Goal: Task Accomplishment & Management: Complete application form

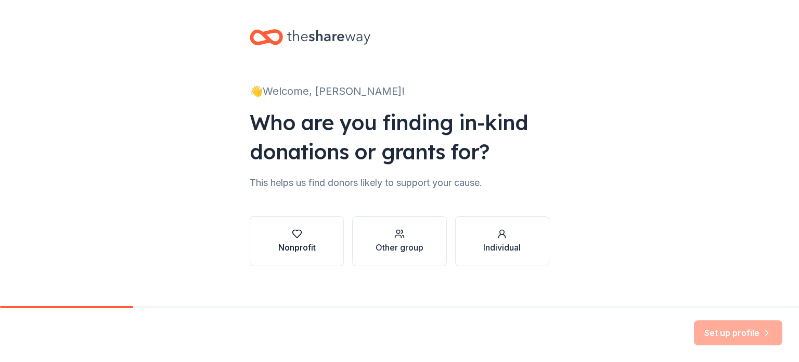
click at [306, 238] on div "button" at bounding box center [296, 233] width 37 height 10
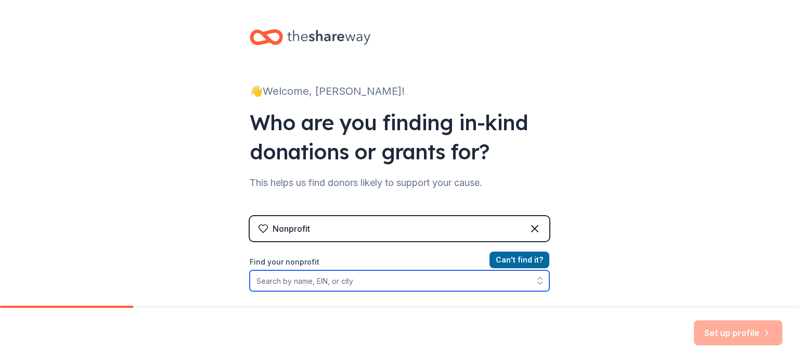
click at [384, 284] on input "Find your nonprofit" at bounding box center [400, 280] width 300 height 21
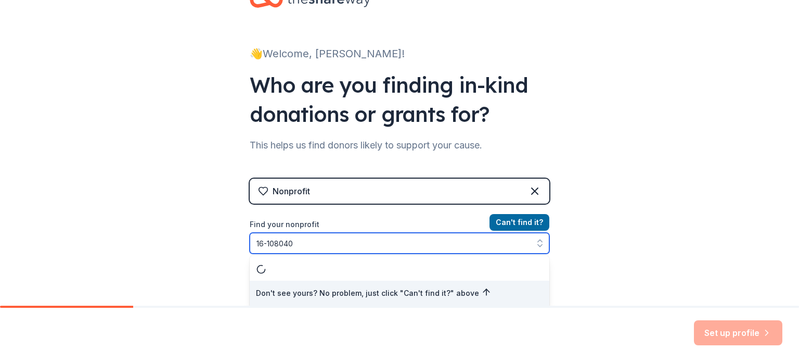
type input "[US_EMPLOYER_IDENTIFICATION_NUMBER]"
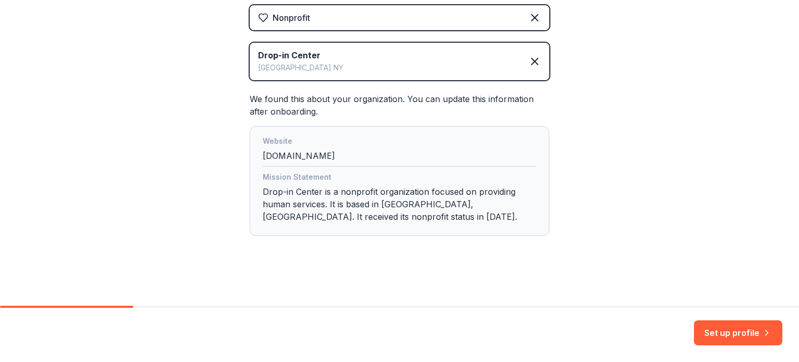
scroll to position [211, 0]
click at [722, 332] on button "Set up profile" at bounding box center [738, 332] width 88 height 25
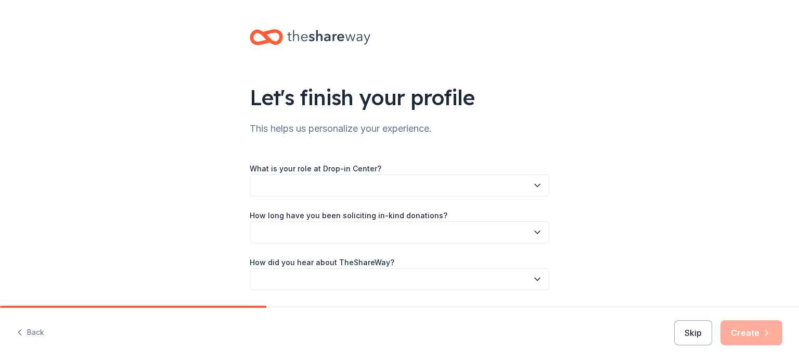
click at [532, 187] on icon "button" at bounding box center [537, 185] width 10 height 10
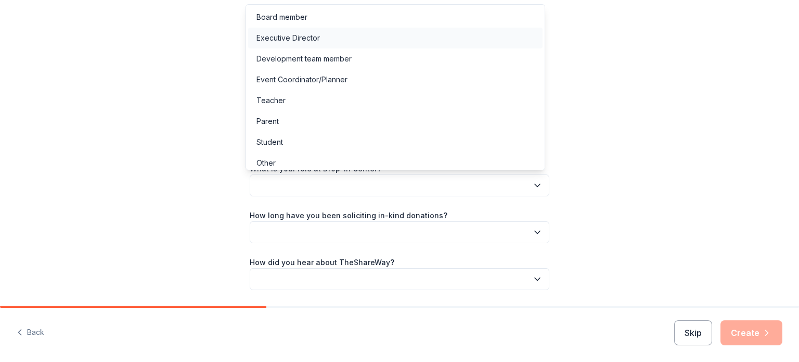
click at [447, 41] on div "Executive Director" at bounding box center [395, 38] width 294 height 21
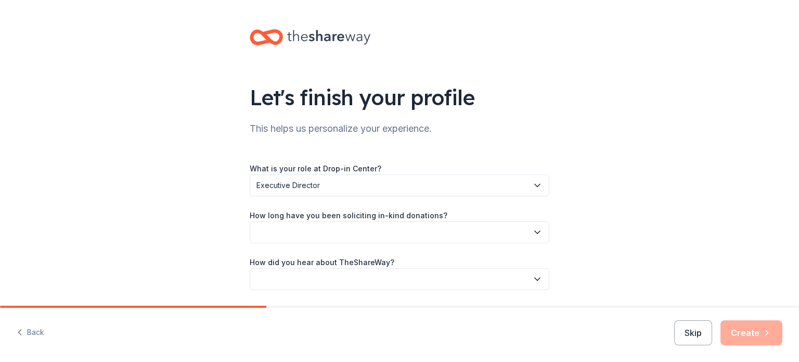
click at [513, 227] on button "button" at bounding box center [400, 232] width 300 height 22
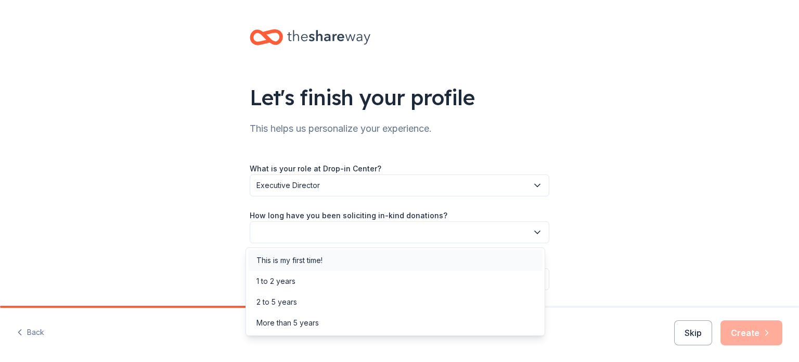
click at [412, 260] on div "This is my first time!" at bounding box center [395, 260] width 294 height 21
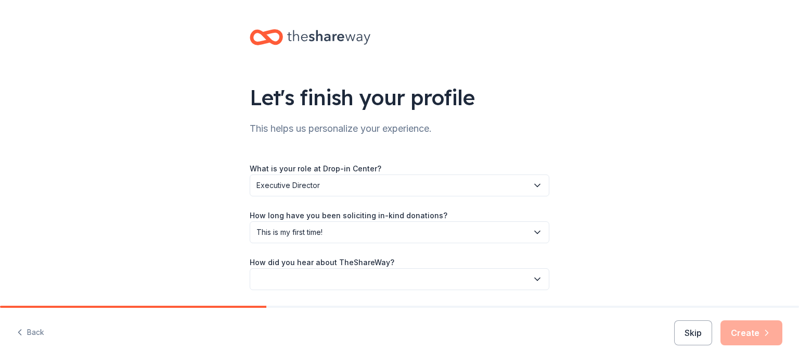
click at [491, 282] on button "button" at bounding box center [400, 279] width 300 height 22
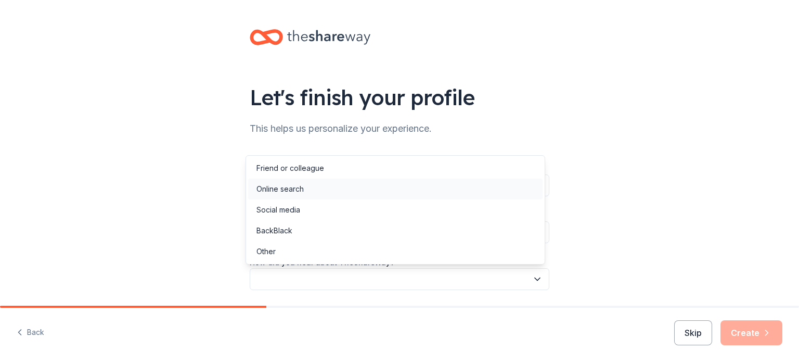
click at [421, 195] on div "Online search" at bounding box center [395, 188] width 294 height 21
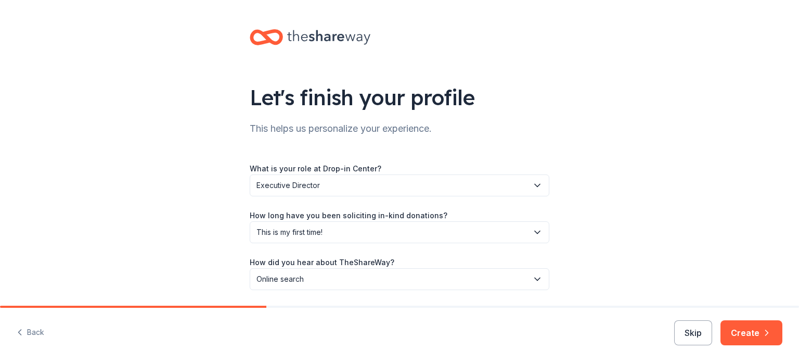
scroll to position [34, 0]
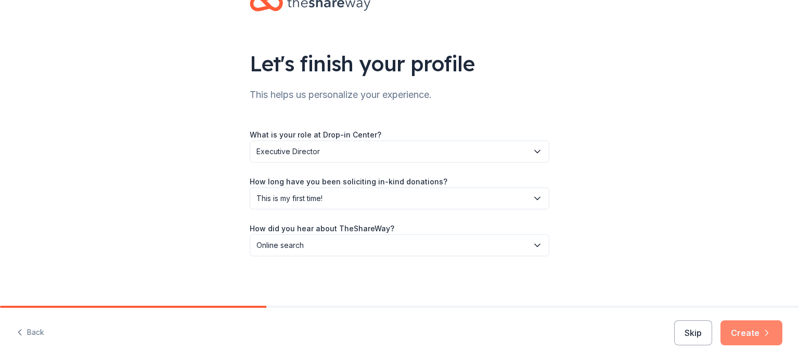
click at [737, 331] on button "Create" at bounding box center [752, 332] width 62 height 25
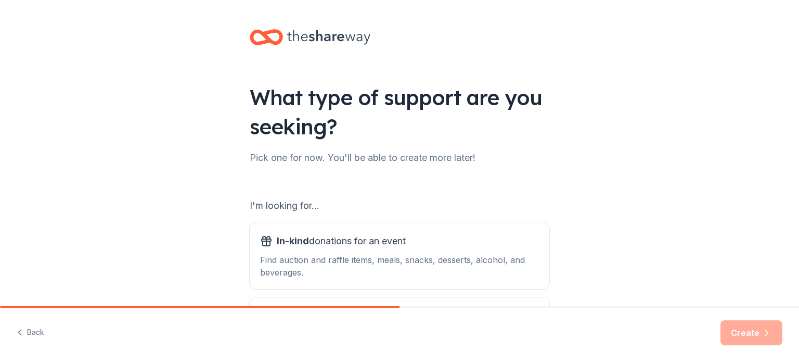
scroll to position [114, 0]
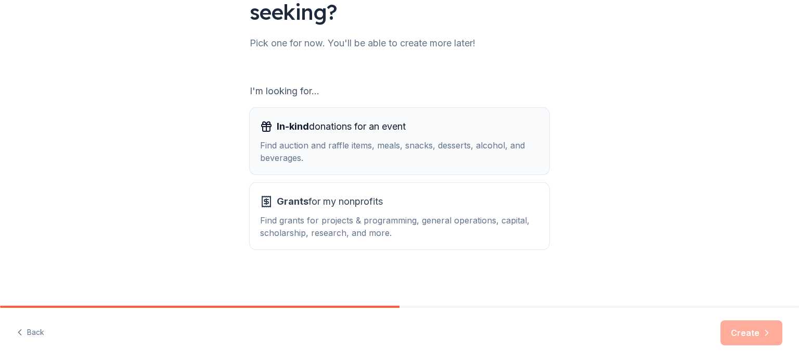
click at [487, 155] on div "Find auction and raffle items, meals, snacks, desserts, alcohol, and beverages." at bounding box center [399, 151] width 279 height 25
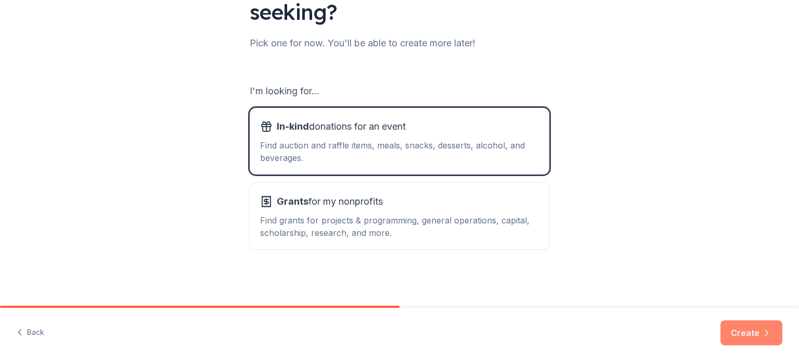
click at [750, 329] on button "Create" at bounding box center [752, 332] width 62 height 25
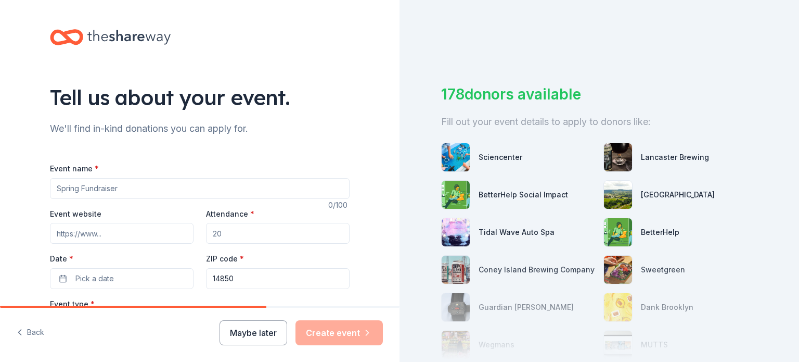
click at [158, 193] on input "Event name *" at bounding box center [200, 188] width 300 height 21
type input "H"
type input "Annual Harvest Dinner"
click at [155, 231] on input "Event website" at bounding box center [122, 233] width 144 height 21
click at [245, 233] on input "Attendance *" at bounding box center [278, 233] width 144 height 21
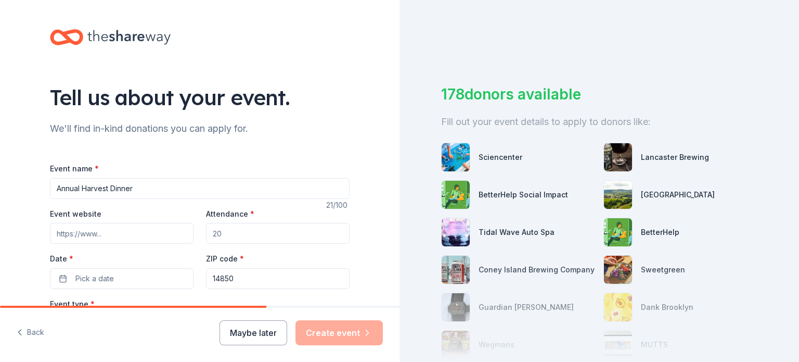
click at [245, 233] on input "Attendance *" at bounding box center [278, 233] width 144 height 21
type input "150"
click at [146, 272] on button "Pick a date" at bounding box center [122, 278] width 144 height 21
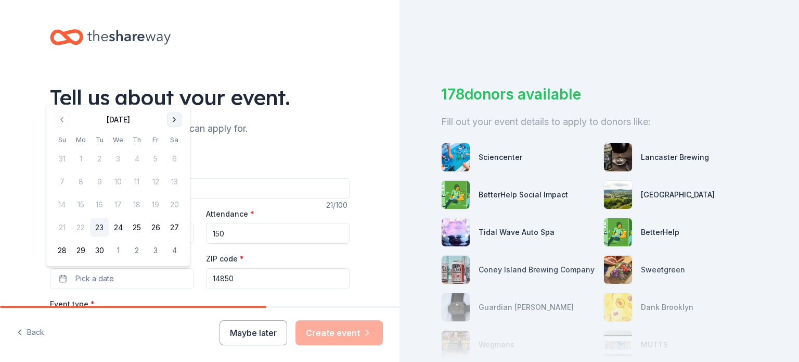
click at [177, 121] on button "Go to next month" at bounding box center [174, 119] width 15 height 15
click at [134, 203] on button "16" at bounding box center [136, 204] width 19 height 19
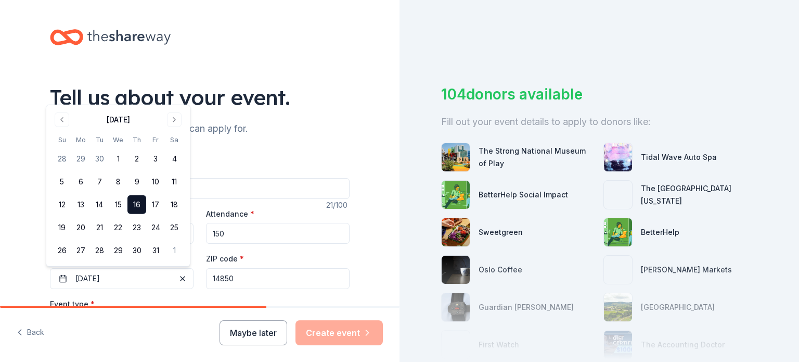
scroll to position [173, 0]
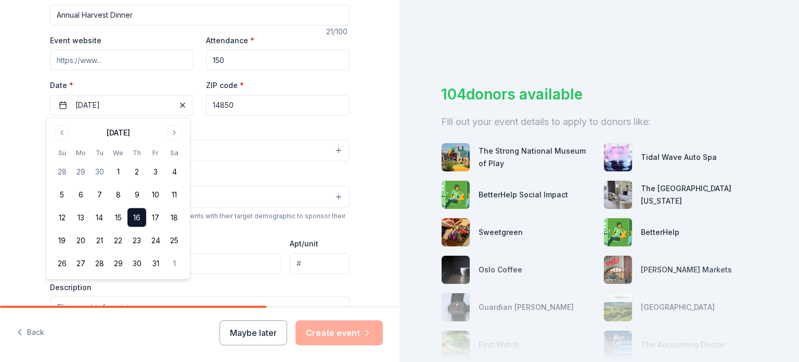
click at [136, 217] on button "16" at bounding box center [136, 217] width 19 height 19
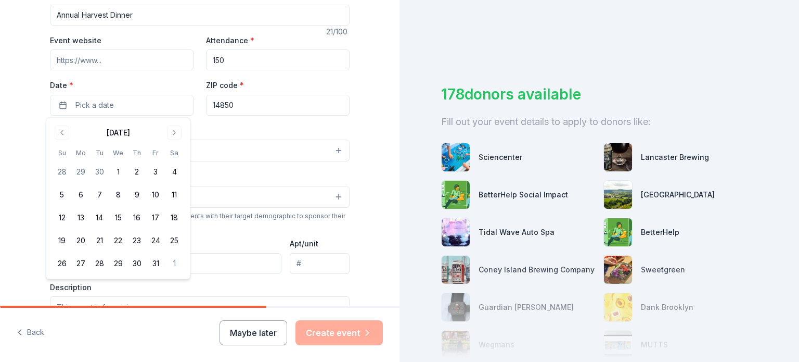
click at [276, 132] on div "Event type * Select" at bounding box center [200, 143] width 300 height 38
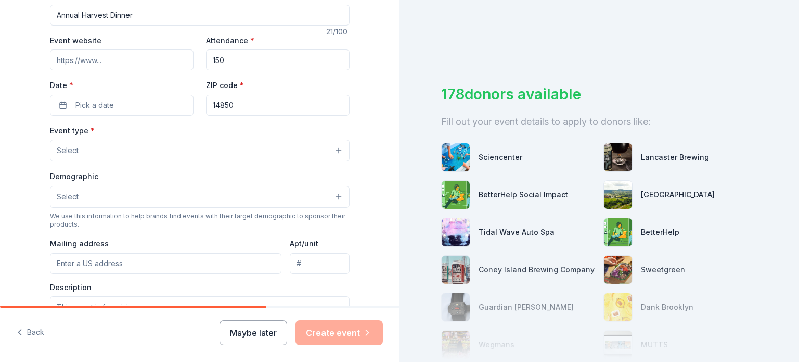
click at [263, 153] on button "Select" at bounding box center [200, 150] width 300 height 22
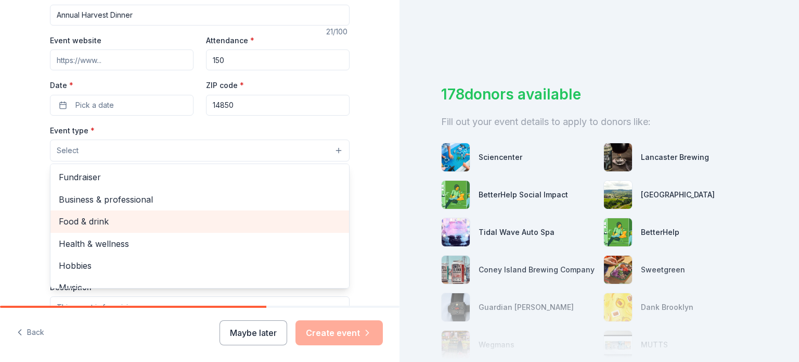
scroll to position [34, 0]
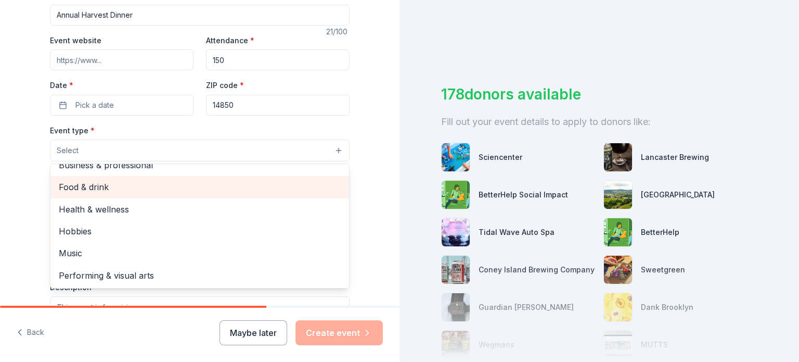
click at [246, 191] on span "Food & drink" at bounding box center [200, 187] width 282 height 14
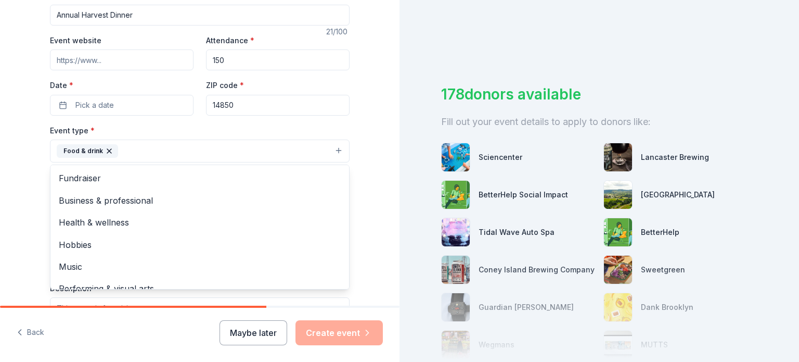
scroll to position [12, 0]
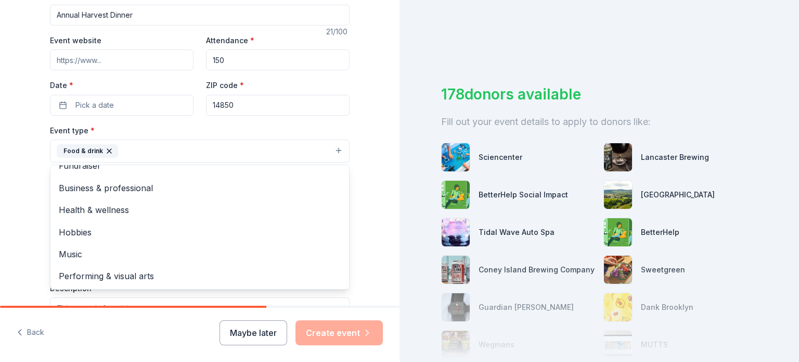
click at [361, 217] on div "Tell us about your event. We'll find in-kind donations you can apply for. Event…" at bounding box center [199, 173] width 333 height 693
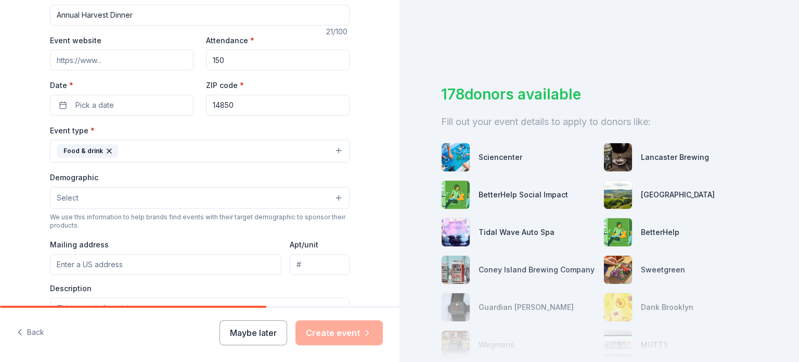
click at [202, 199] on button "Select" at bounding box center [200, 198] width 300 height 22
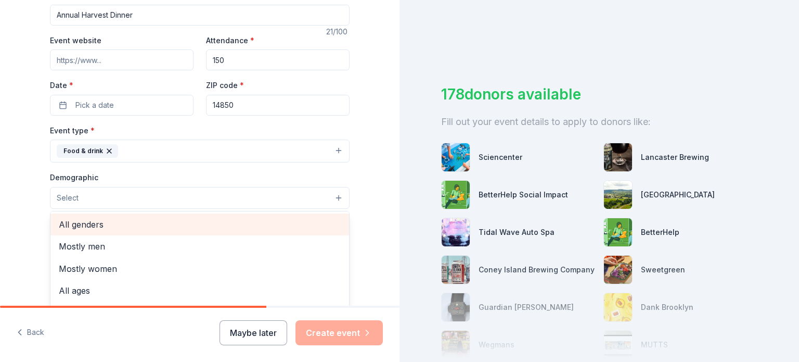
click at [153, 223] on span "All genders" at bounding box center [200, 224] width 282 height 14
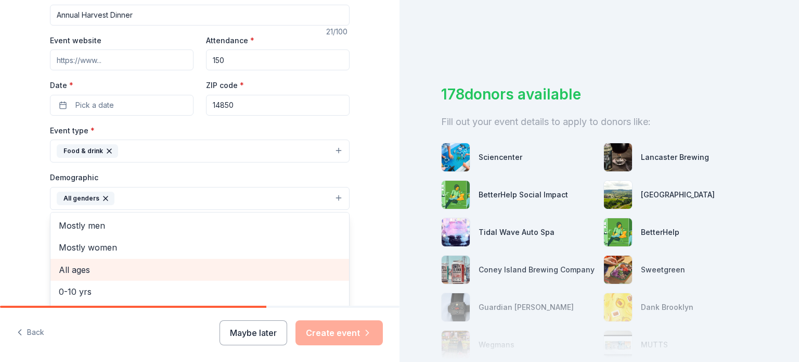
click at [201, 274] on span "All ages" at bounding box center [200, 270] width 282 height 14
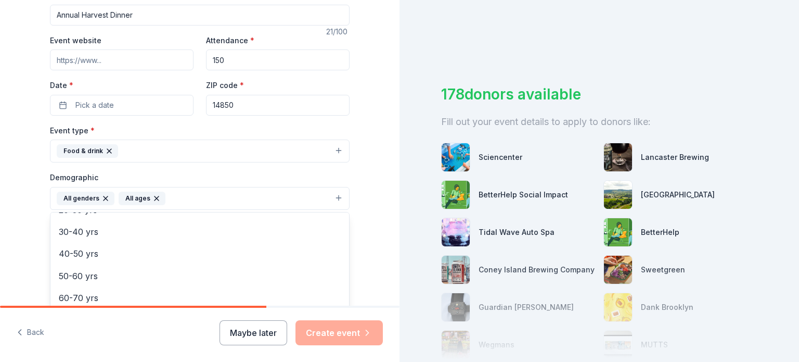
scroll to position [105, 0]
click at [369, 240] on div "Tell us about your event. We'll find in-kind donations you can apply for. Event…" at bounding box center [200, 174] width 400 height 695
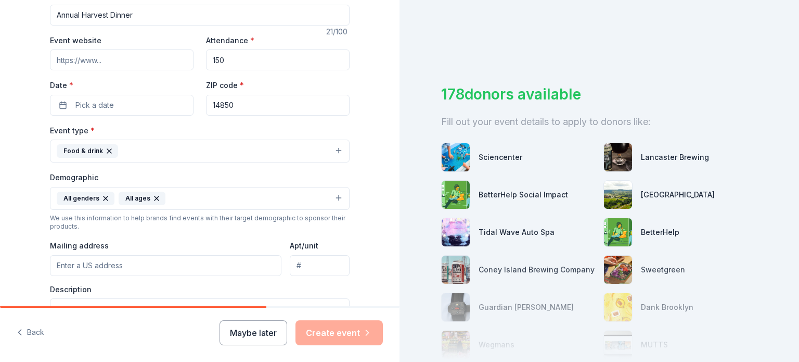
click at [168, 268] on input "Mailing address" at bounding box center [166, 265] width 232 height 21
type input "506 First St"
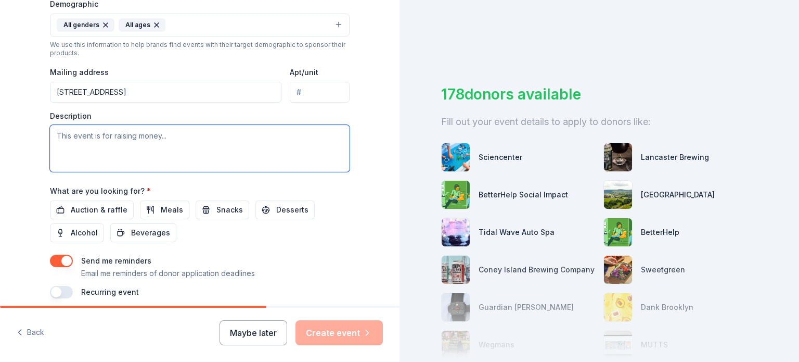
click at [169, 137] on textarea at bounding box center [200, 148] width 300 height 47
type textarea "C"
paste textarea "DICC enrolls greater than 50% of our total placements for children living in po…"
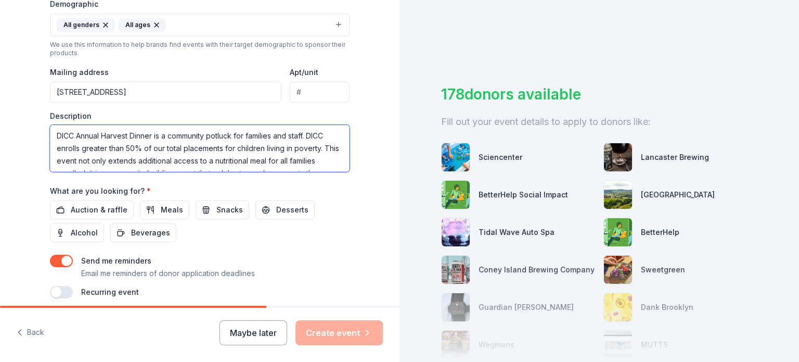
scroll to position [31, 0]
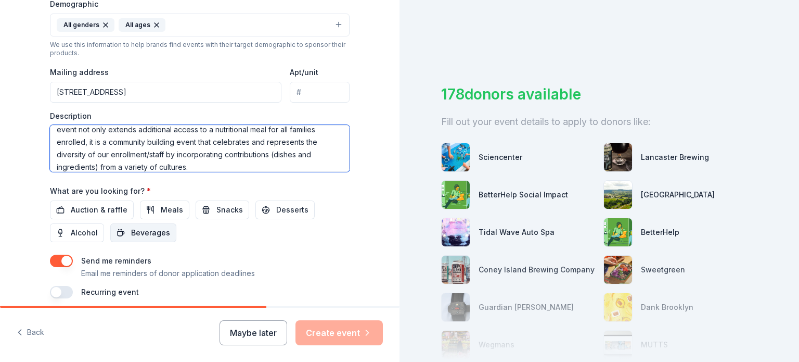
type textarea "DICC Annual Harvest Dinner is a community potluck for families and staff. DICC …"
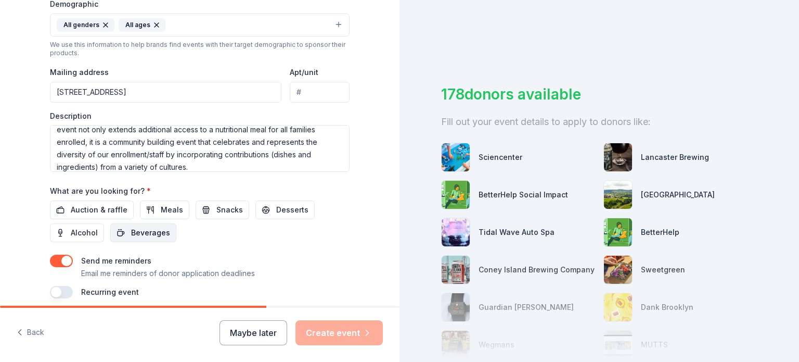
click at [145, 230] on span "Beverages" at bounding box center [150, 232] width 39 height 12
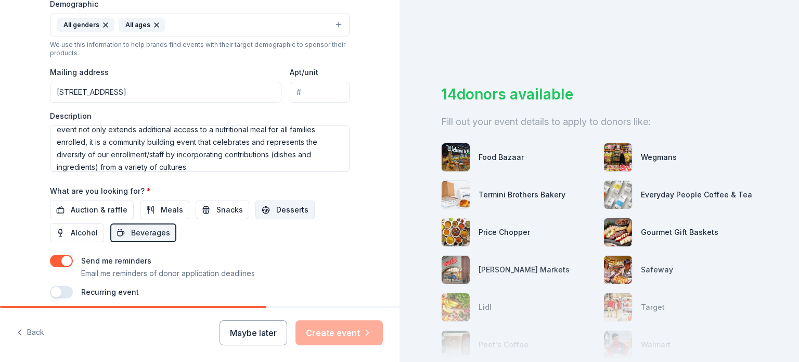
click at [276, 210] on span "Desserts" at bounding box center [292, 209] width 32 height 12
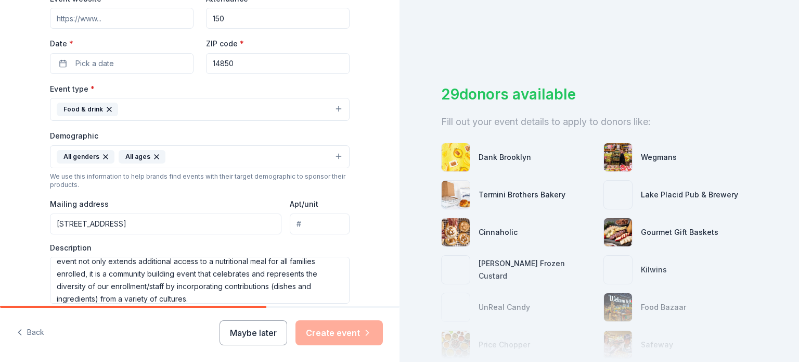
scroll to position [389, 0]
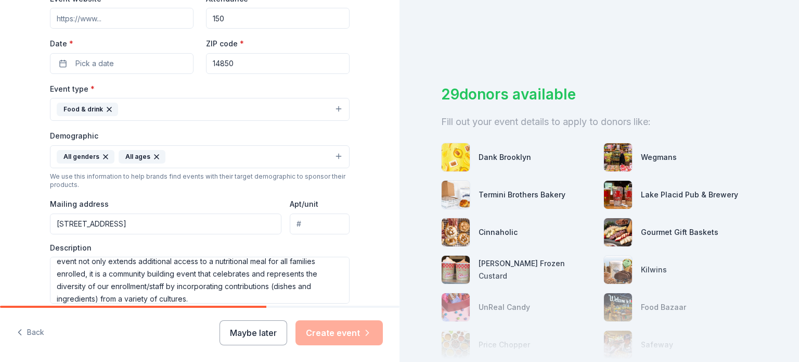
scroll to position [42, 0]
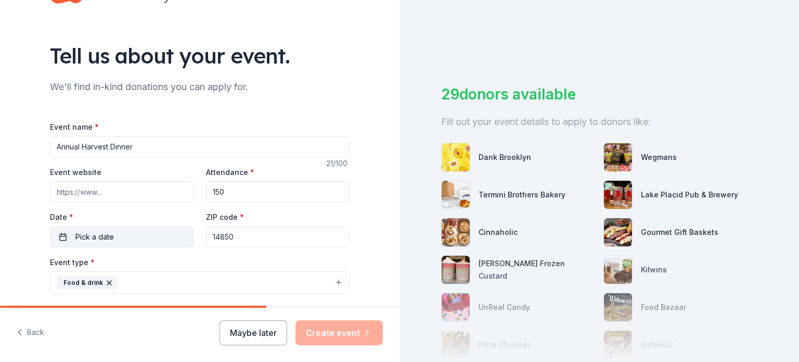
click at [116, 237] on button "Pick a date" at bounding box center [122, 236] width 144 height 21
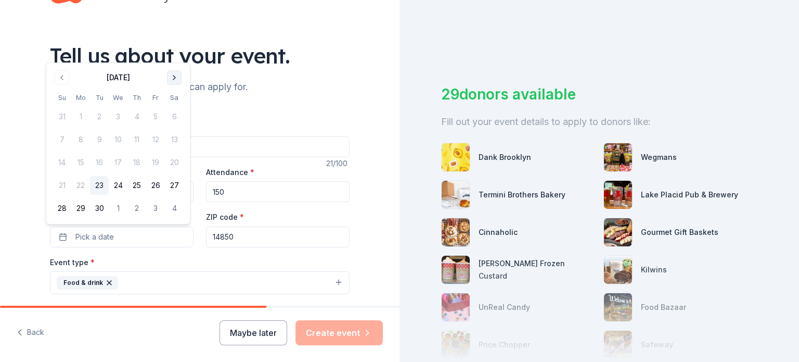
click at [177, 80] on button "Go to next month" at bounding box center [174, 77] width 15 height 15
click at [136, 161] on button "16" at bounding box center [136, 162] width 19 height 19
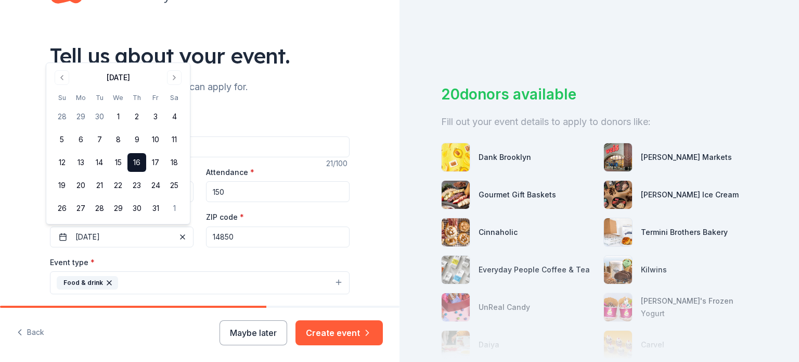
click at [127, 153] on button "16" at bounding box center [136, 162] width 19 height 19
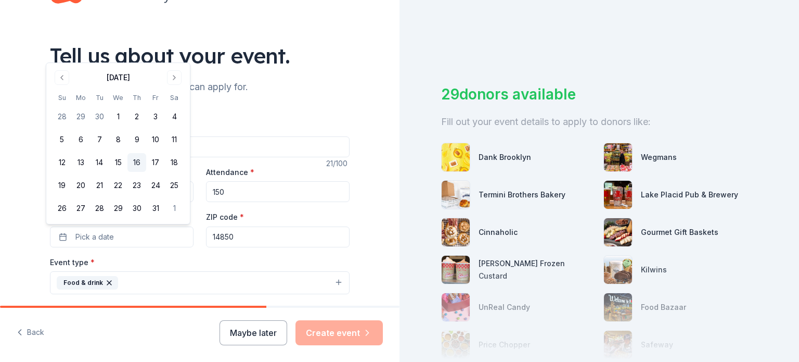
click at [136, 161] on button "16" at bounding box center [136, 162] width 19 height 19
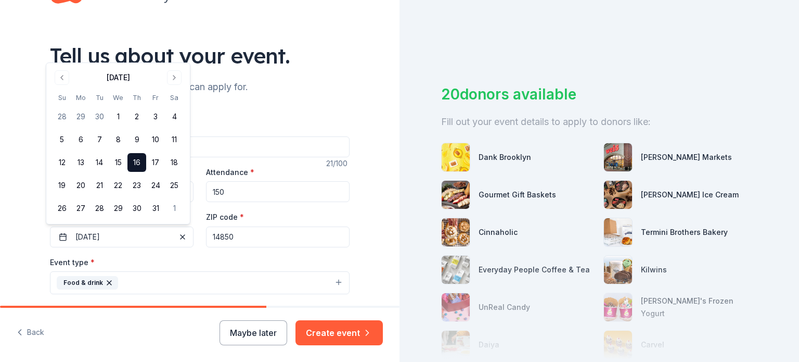
click at [340, 216] on div "ZIP code * 14850" at bounding box center [278, 228] width 144 height 37
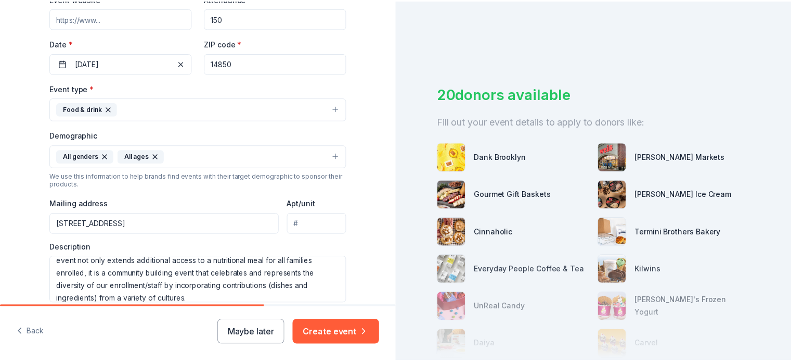
scroll to position [389, 0]
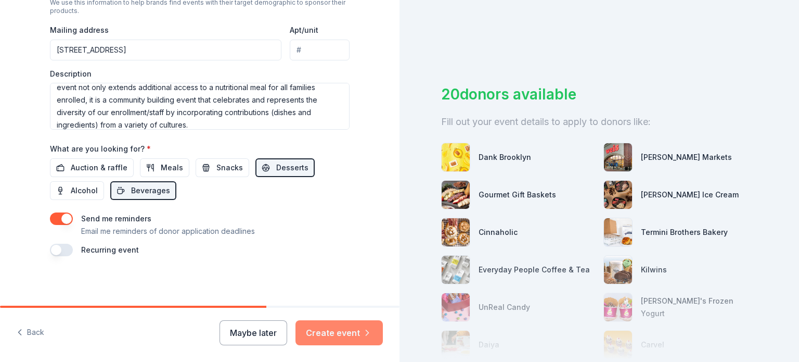
click at [326, 335] on button "Create event" at bounding box center [338, 332] width 87 height 25
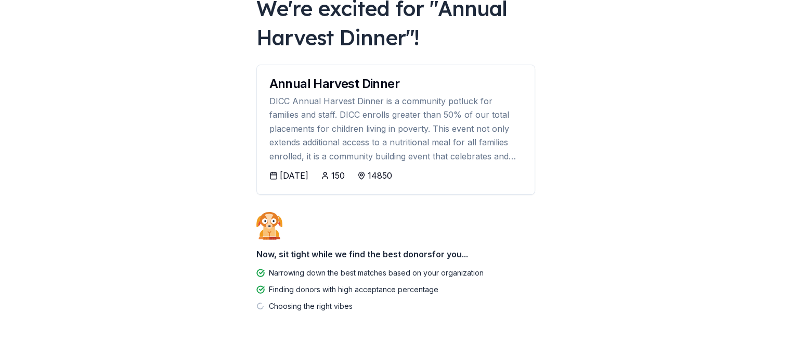
scroll to position [92, 0]
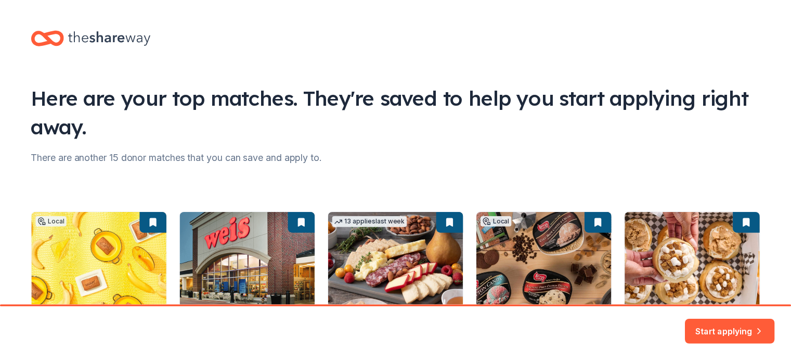
scroll to position [132, 0]
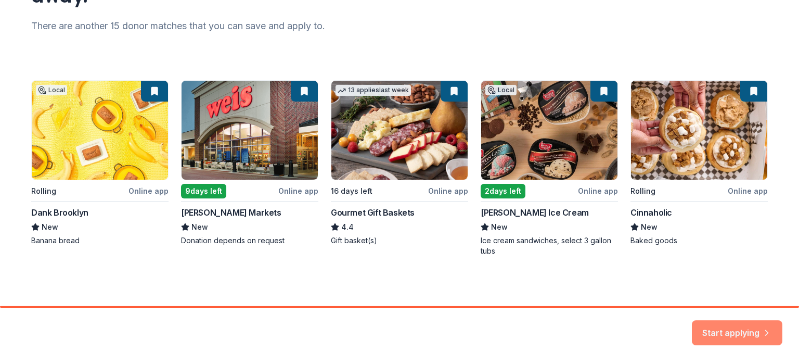
click at [739, 326] on button "Start applying" at bounding box center [737, 326] width 91 height 25
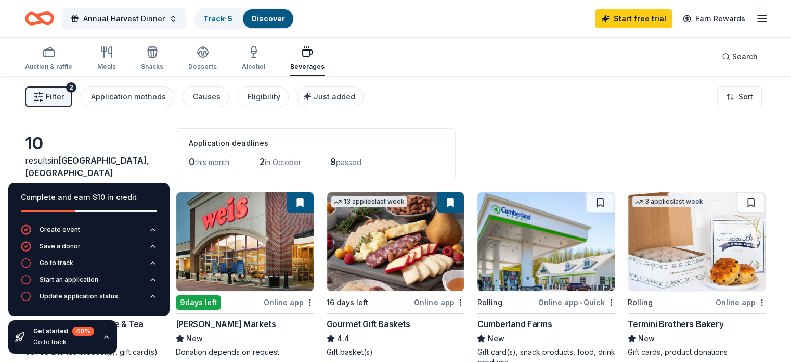
click at [286, 299] on div "Online app" at bounding box center [289, 301] width 50 height 13
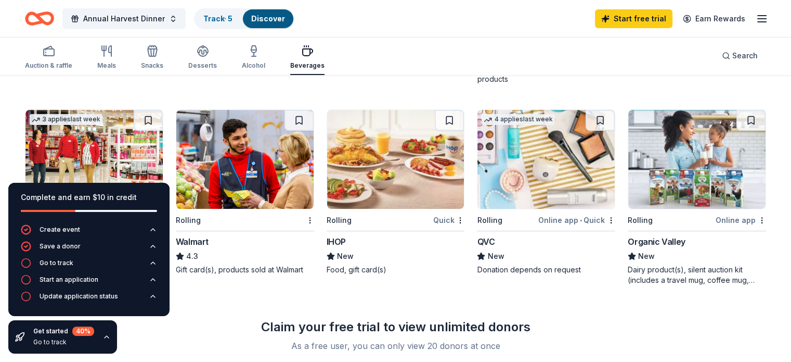
scroll to position [456, 0]
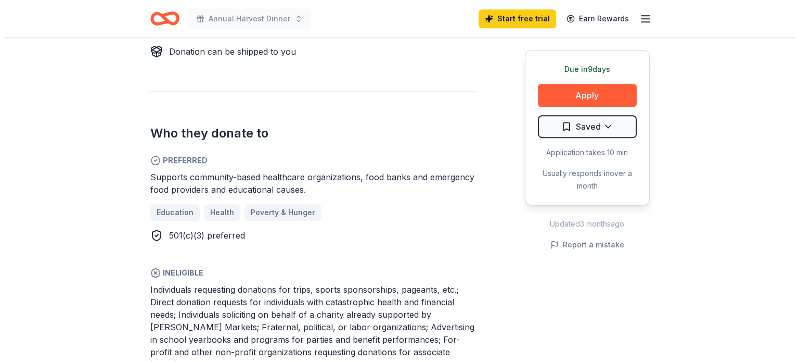
scroll to position [520, 0]
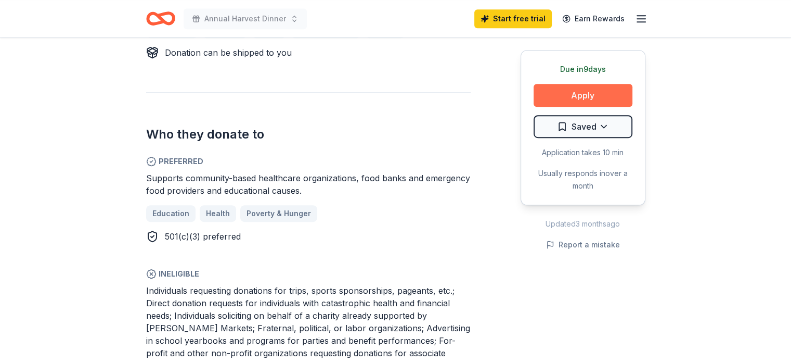
click at [588, 93] on button "Apply" at bounding box center [583, 95] width 99 height 23
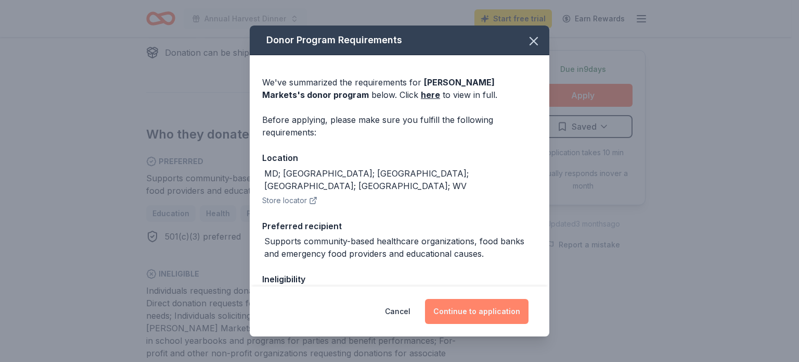
click at [496, 309] on button "Continue to application" at bounding box center [477, 311] width 104 height 25
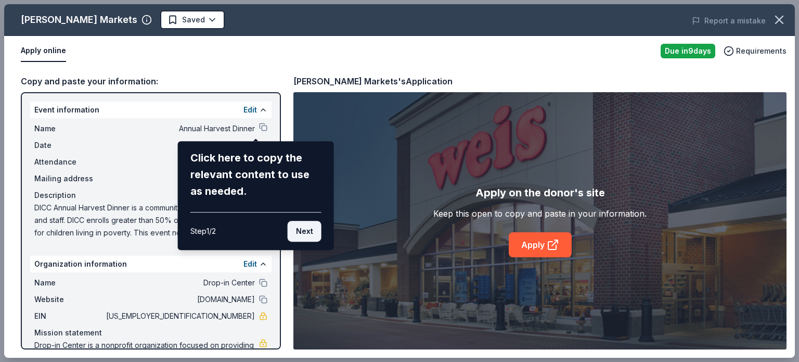
click at [308, 231] on button "Next" at bounding box center [305, 231] width 34 height 21
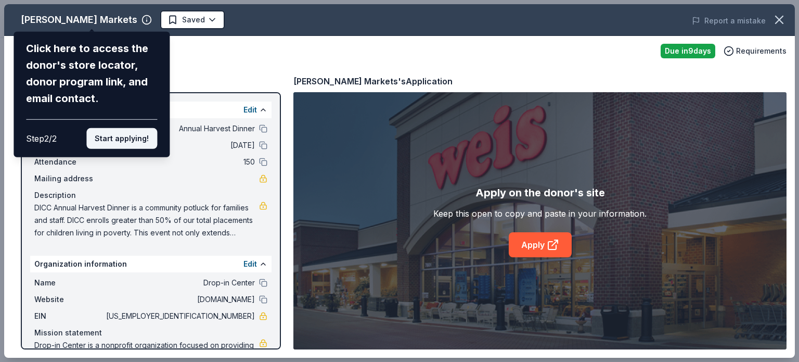
click at [132, 141] on button "Start applying!" at bounding box center [121, 138] width 71 height 21
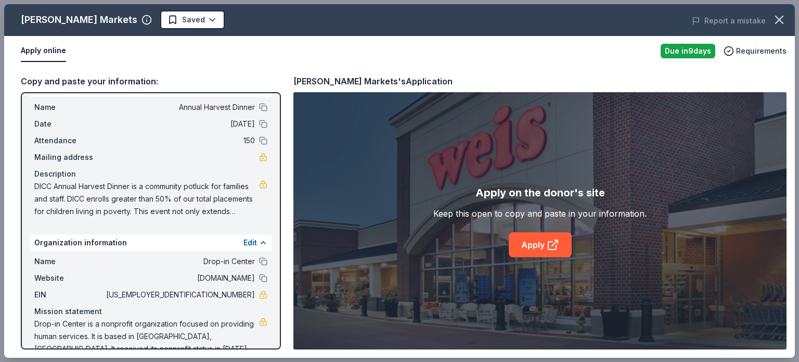
scroll to position [40, 0]
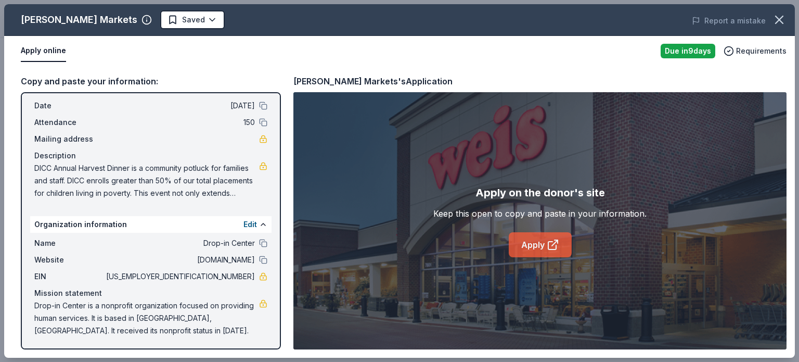
click at [539, 245] on link "Apply" at bounding box center [540, 244] width 63 height 25
